Goal: Obtain resource: Obtain resource

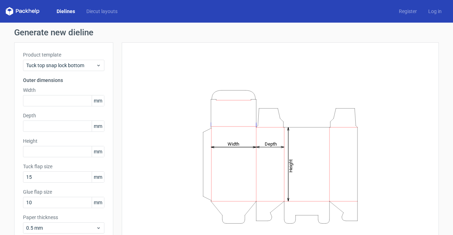
click at [60, 10] on link "Dielines" at bounding box center [66, 11] width 30 height 7
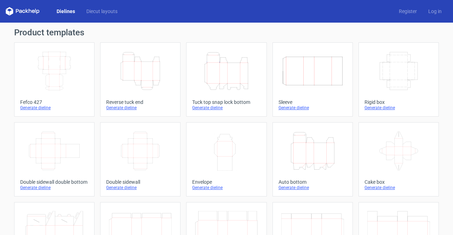
click at [291, 189] on div "Generate dieline" at bounding box center [313, 188] width 68 height 6
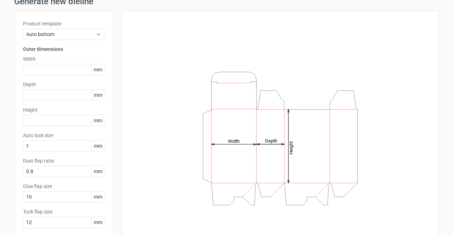
scroll to position [67, 0]
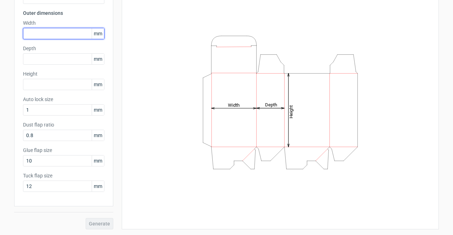
click at [61, 29] on input "text" at bounding box center [63, 33] width 81 height 11
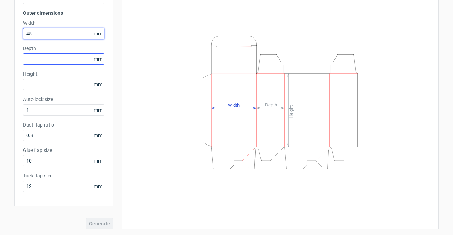
type input "45"
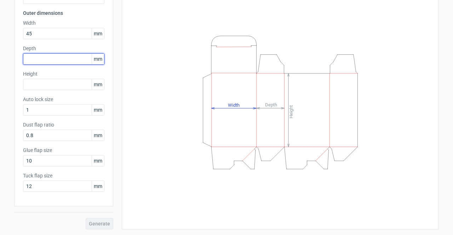
click at [56, 58] on input "text" at bounding box center [63, 58] width 81 height 11
type input "39"
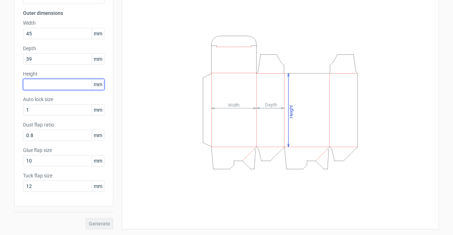
click at [78, 84] on input "text" at bounding box center [63, 84] width 81 height 11
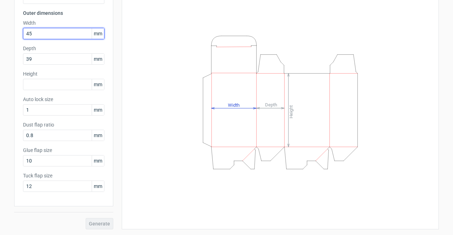
click at [58, 30] on input "45" at bounding box center [63, 33] width 81 height 11
type input "42"
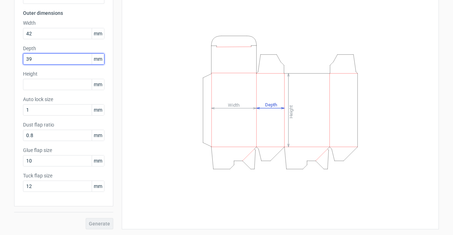
drag, startPoint x: 63, startPoint y: 60, endPoint x: 0, endPoint y: 61, distance: 63.0
click at [0, 61] on div "Generate new dieline Product template Auto bottom Outer dimensions Width 42 mm …" at bounding box center [226, 95] width 453 height 280
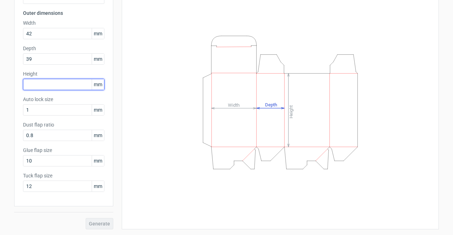
click at [42, 84] on input "text" at bounding box center [63, 84] width 81 height 11
type input "152"
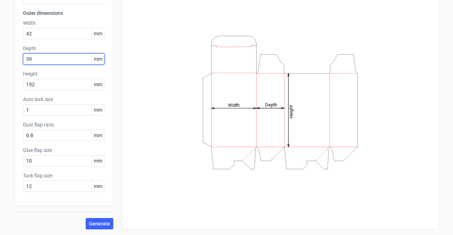
drag, startPoint x: 39, startPoint y: 59, endPoint x: 21, endPoint y: 59, distance: 18.8
click at [23, 59] on input "39" at bounding box center [63, 58] width 81 height 11
type input "39"
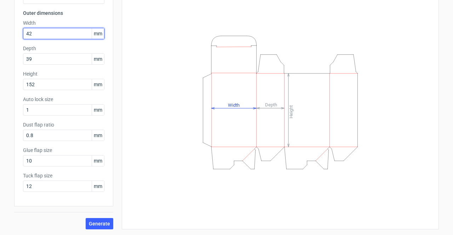
drag, startPoint x: 52, startPoint y: 36, endPoint x: 25, endPoint y: 33, distance: 27.2
click at [25, 33] on input "42" at bounding box center [63, 33] width 81 height 11
type input "43"
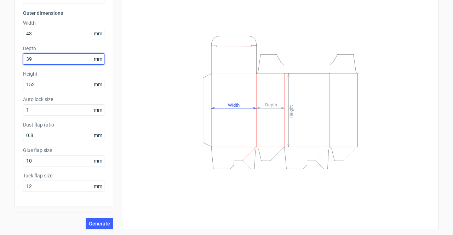
click at [39, 59] on input "39" at bounding box center [63, 58] width 81 height 11
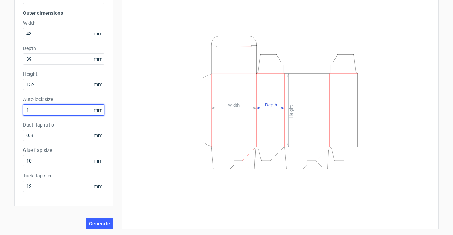
click at [56, 112] on input "1" at bounding box center [63, 109] width 81 height 11
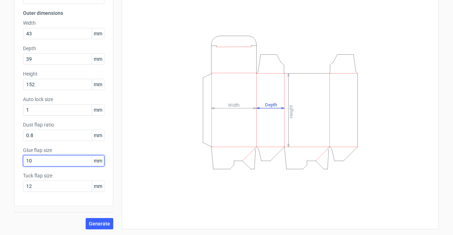
drag, startPoint x: 39, startPoint y: 158, endPoint x: 7, endPoint y: 153, distance: 31.8
click at [7, 153] on div "Generate new dieline Product template Auto bottom Outer dimensions Width 43 mm …" at bounding box center [226, 95] width 453 height 280
type input "15"
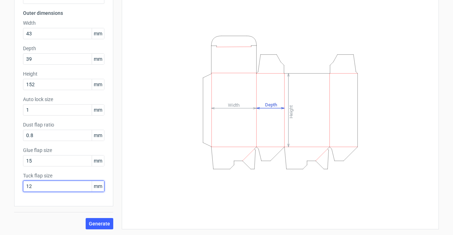
click at [39, 185] on input "12" at bounding box center [63, 186] width 81 height 11
click at [90, 223] on span "Generate" at bounding box center [99, 224] width 21 height 5
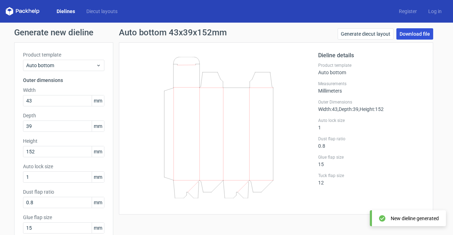
click at [413, 36] on link "Download file" at bounding box center [415, 33] width 37 height 11
